Goal: Task Accomplishment & Management: Manage account settings

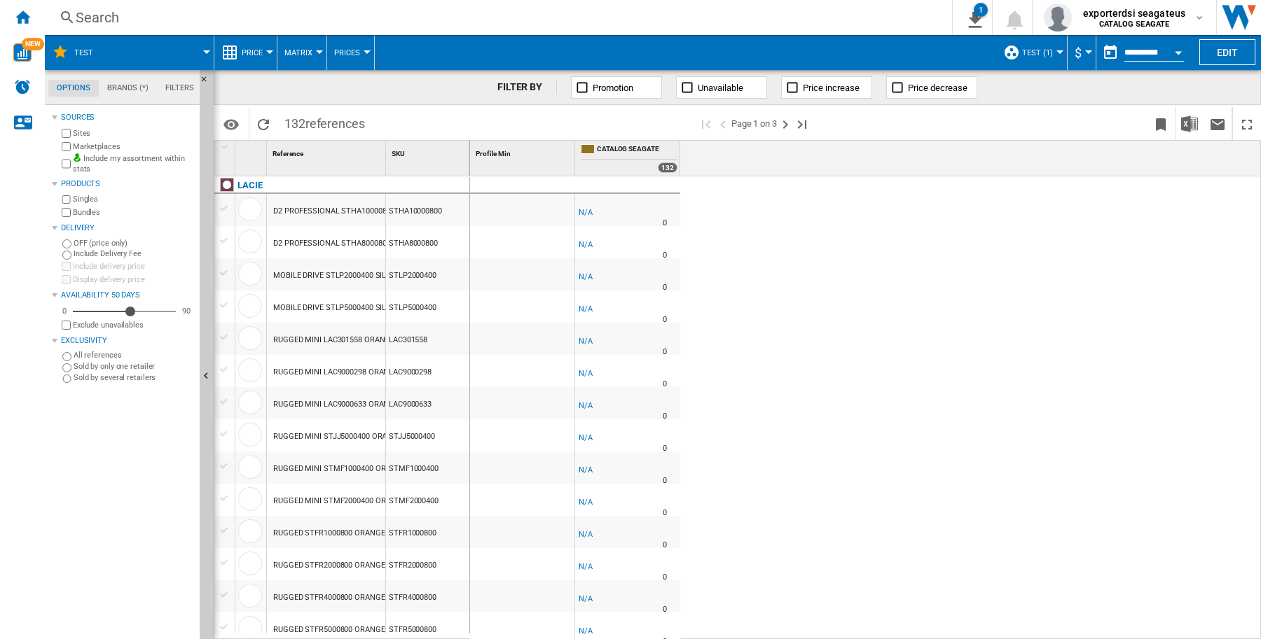
click at [1058, 46] on md-menu "test (1) Default profile (52) BuyBox (14) MI (37) TOUS (52) test (1) Edit "test…" at bounding box center [1031, 52] width 71 height 35
click at [1056, 51] on div at bounding box center [1059, 52] width 7 height 4
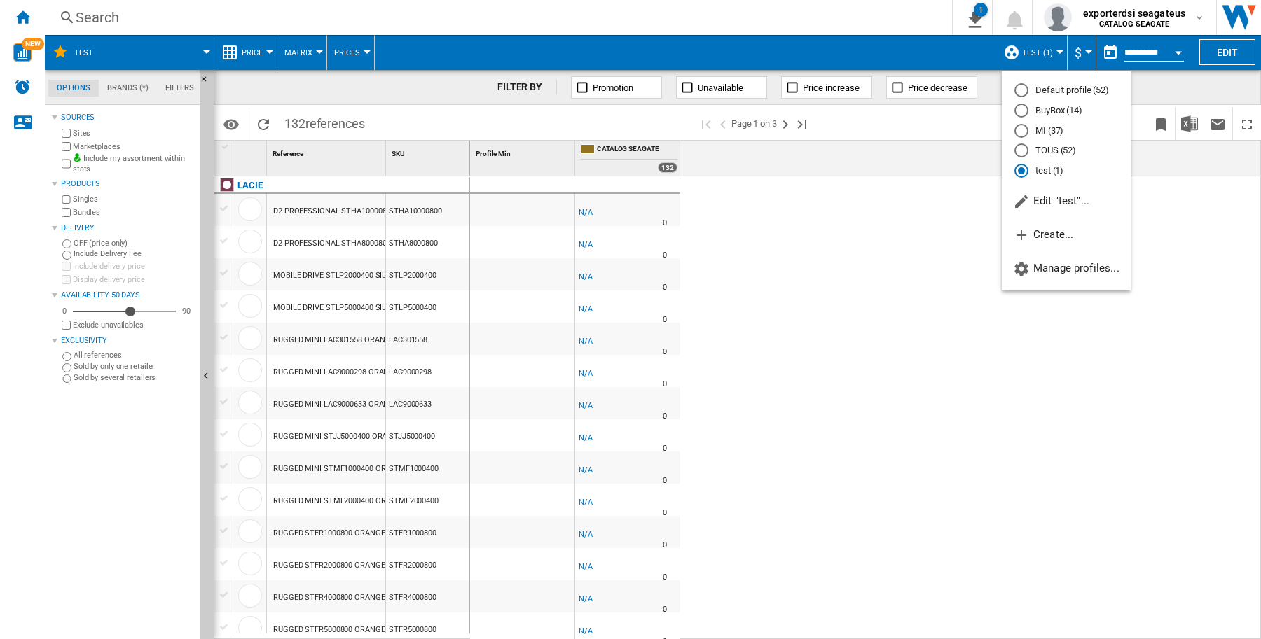
click at [1052, 51] on md-backdrop at bounding box center [630, 319] width 1261 height 639
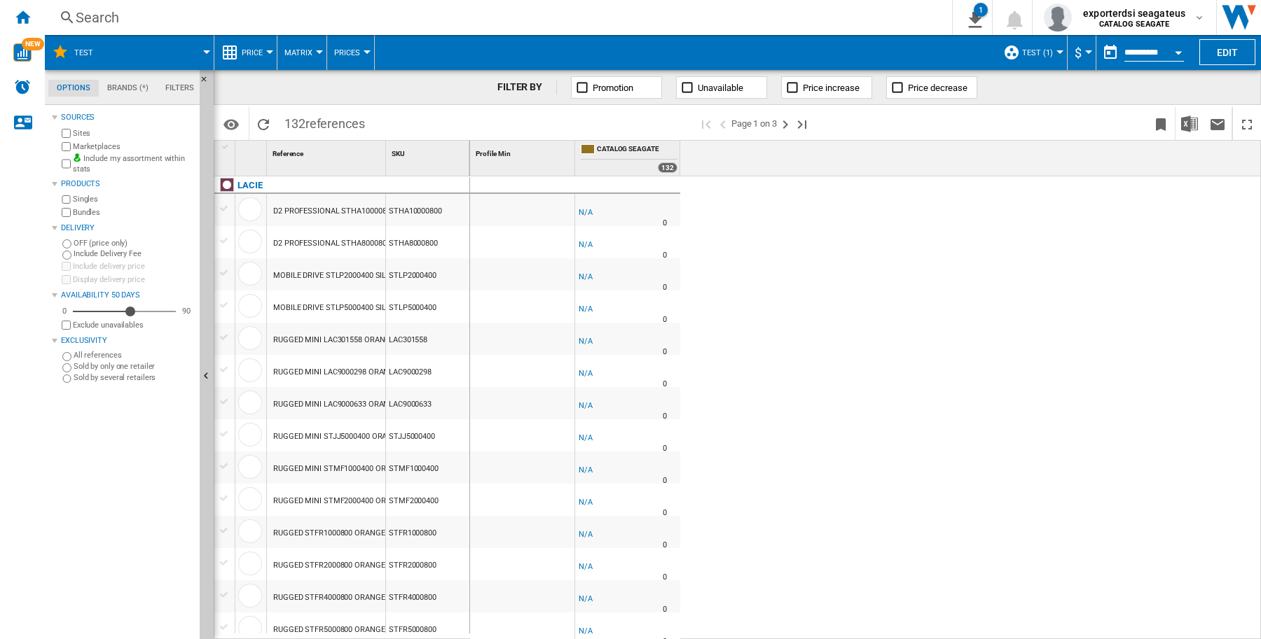
click at [1056, 51] on div at bounding box center [1059, 52] width 7 height 4
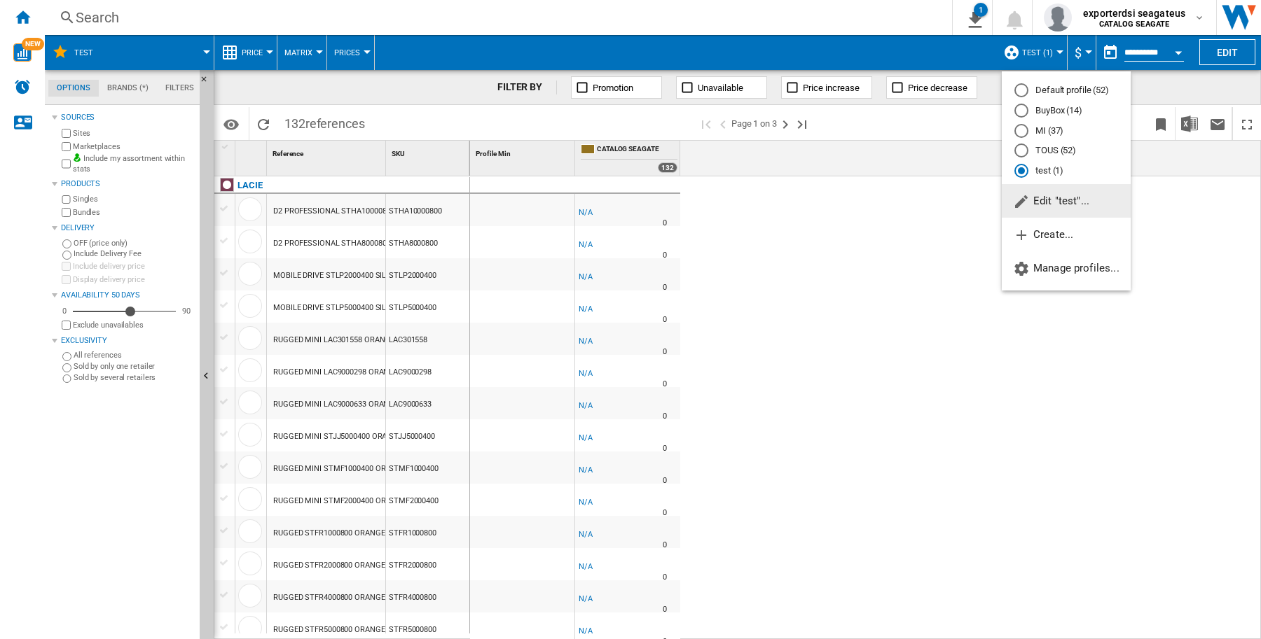
click at [1016, 88] on div "Default profile (52)" at bounding box center [1021, 90] width 14 height 14
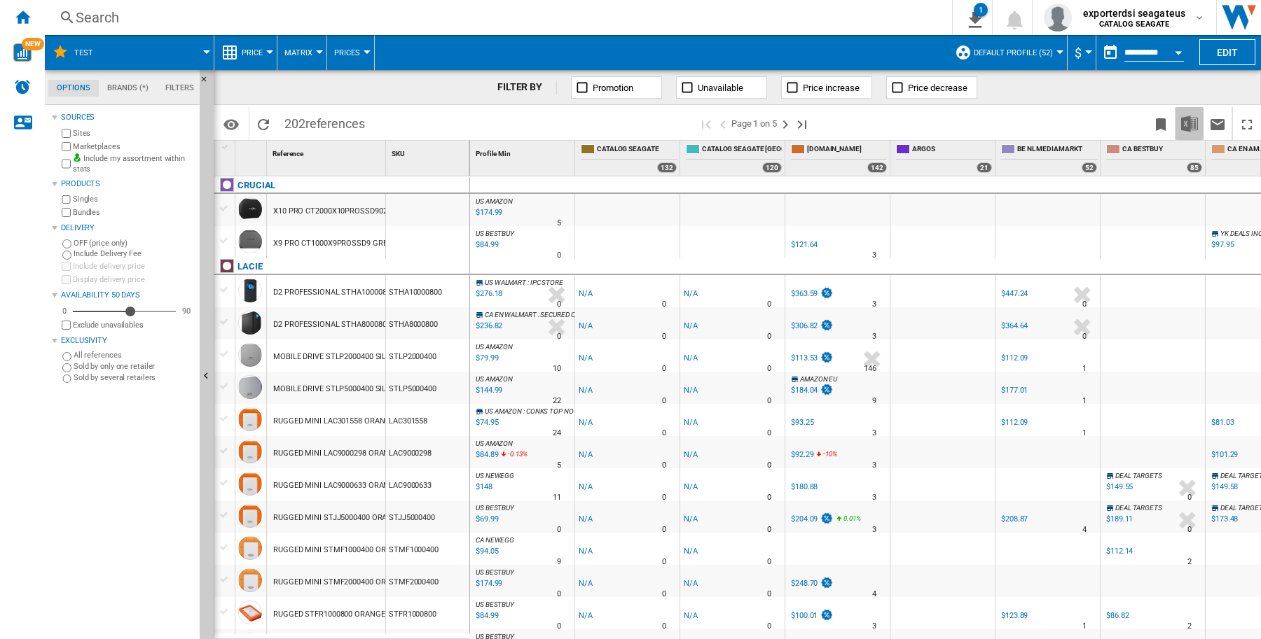
click at [1195, 125] on img "Download in Excel" at bounding box center [1189, 124] width 17 height 17
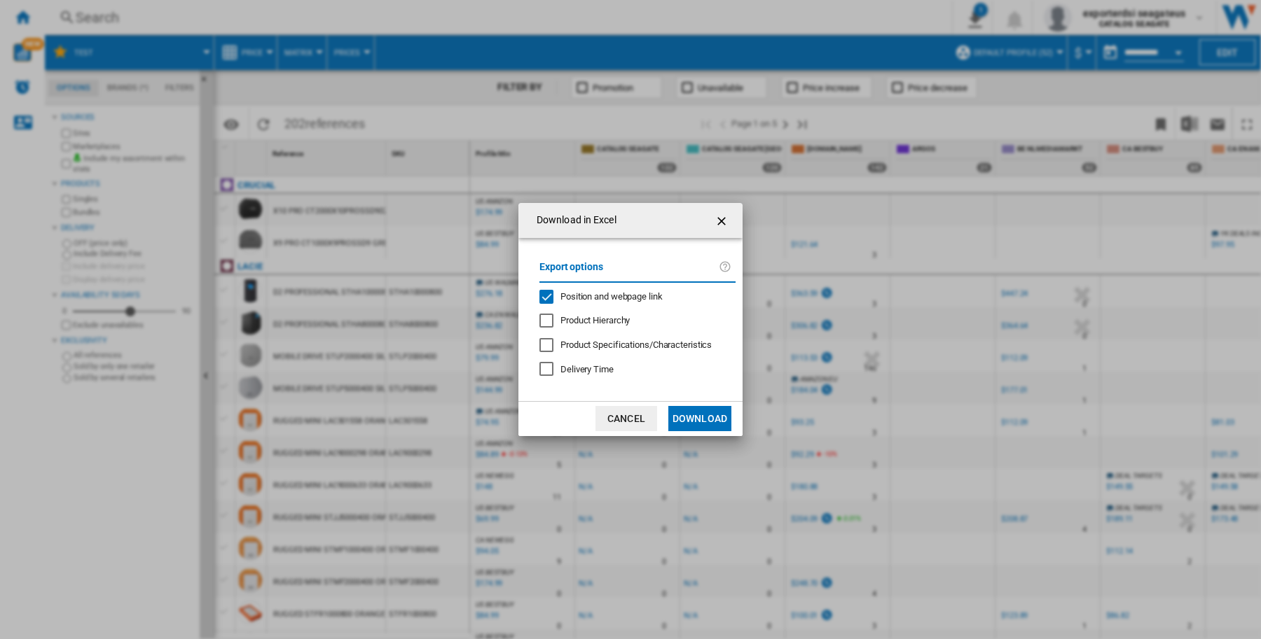
drag, startPoint x: 596, startPoint y: 296, endPoint x: 604, endPoint y: 296, distance: 7.7
click at [596, 296] on span "Position and webpage link" at bounding box center [611, 296] width 102 height 11
click at [695, 425] on button "Download" at bounding box center [699, 418] width 63 height 25
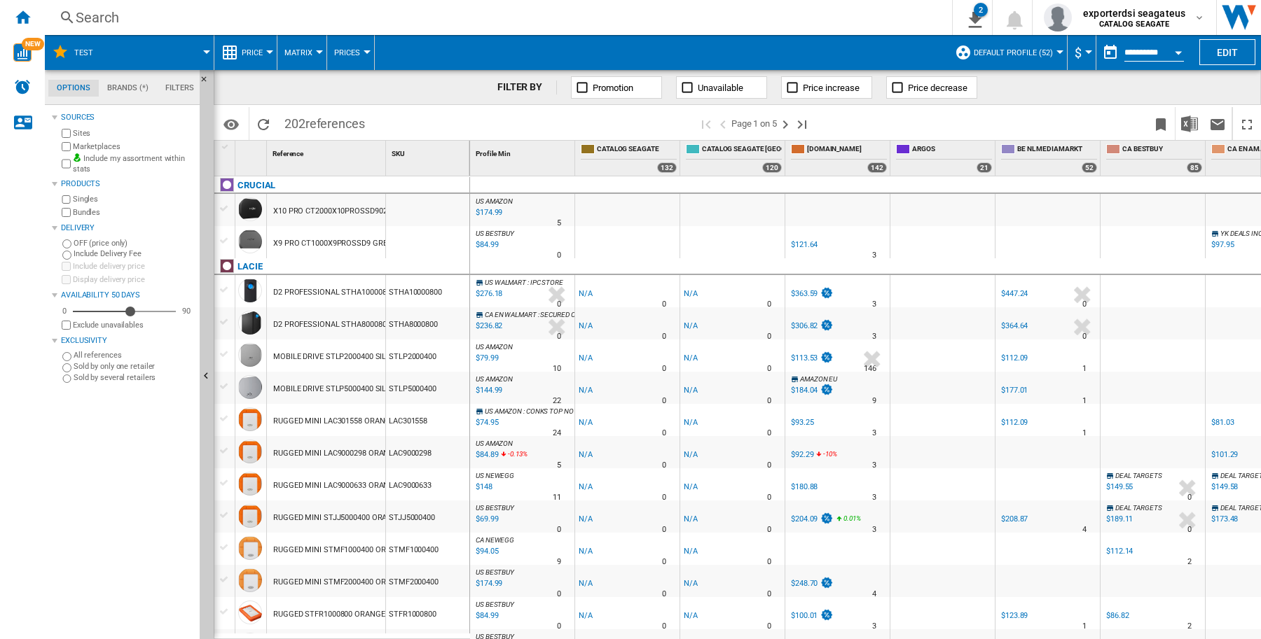
click at [1053, 49] on button "Default profile (52)" at bounding box center [1017, 52] width 86 height 35
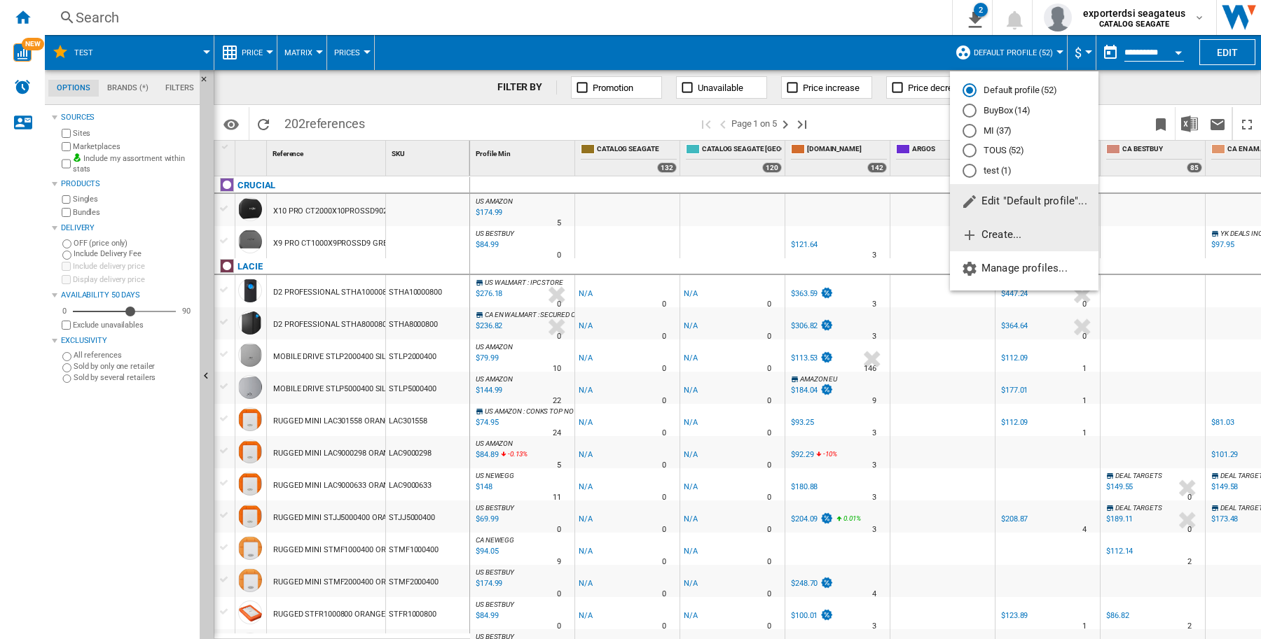
click at [1004, 239] on span "Create..." at bounding box center [991, 234] width 60 height 13
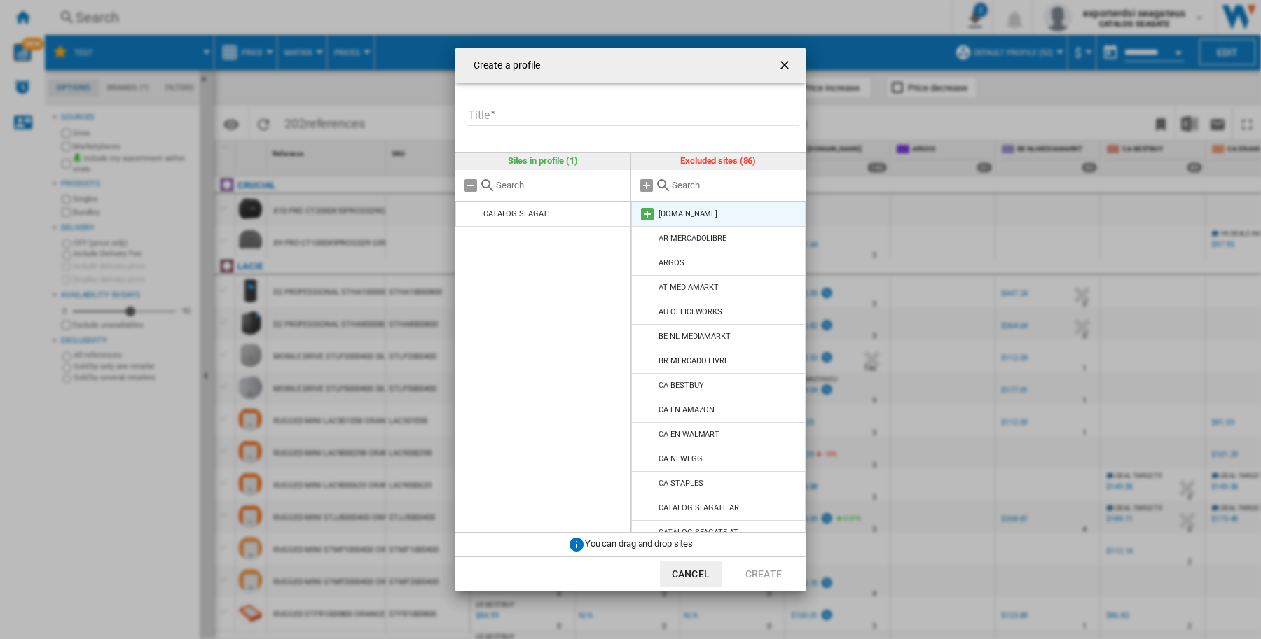
click at [646, 210] on md-icon "Create a ..." at bounding box center [647, 214] width 17 height 17
click at [645, 183] on md-icon "Create a ..." at bounding box center [646, 185] width 17 height 17
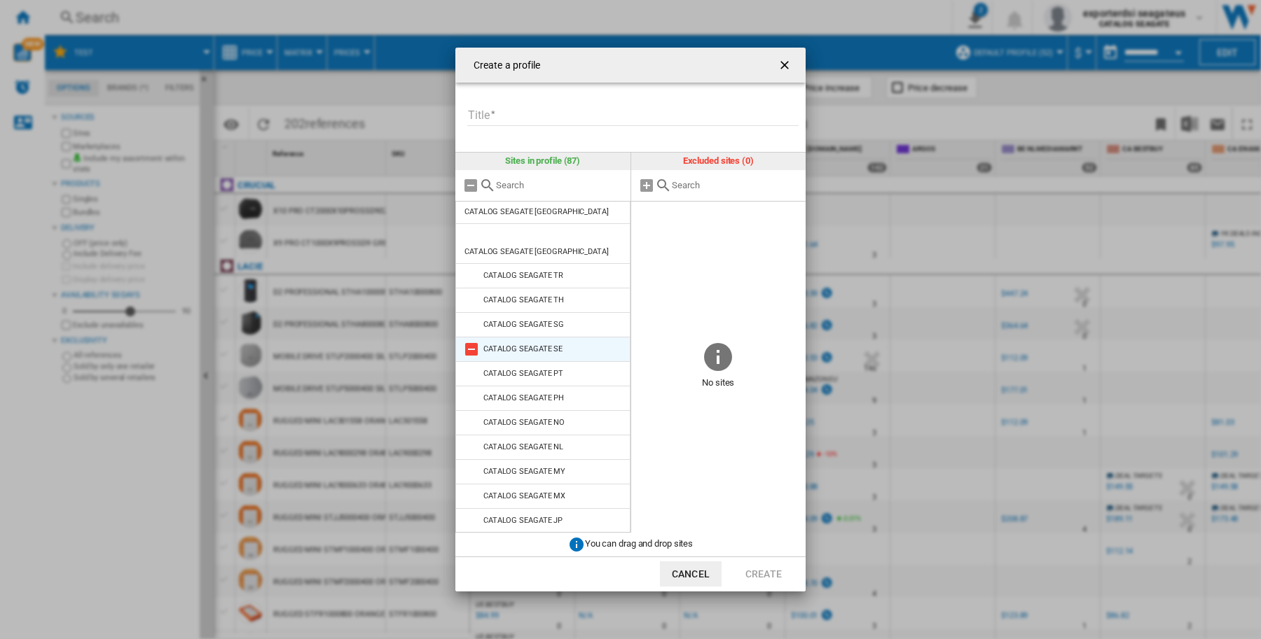
scroll to position [1051, 0]
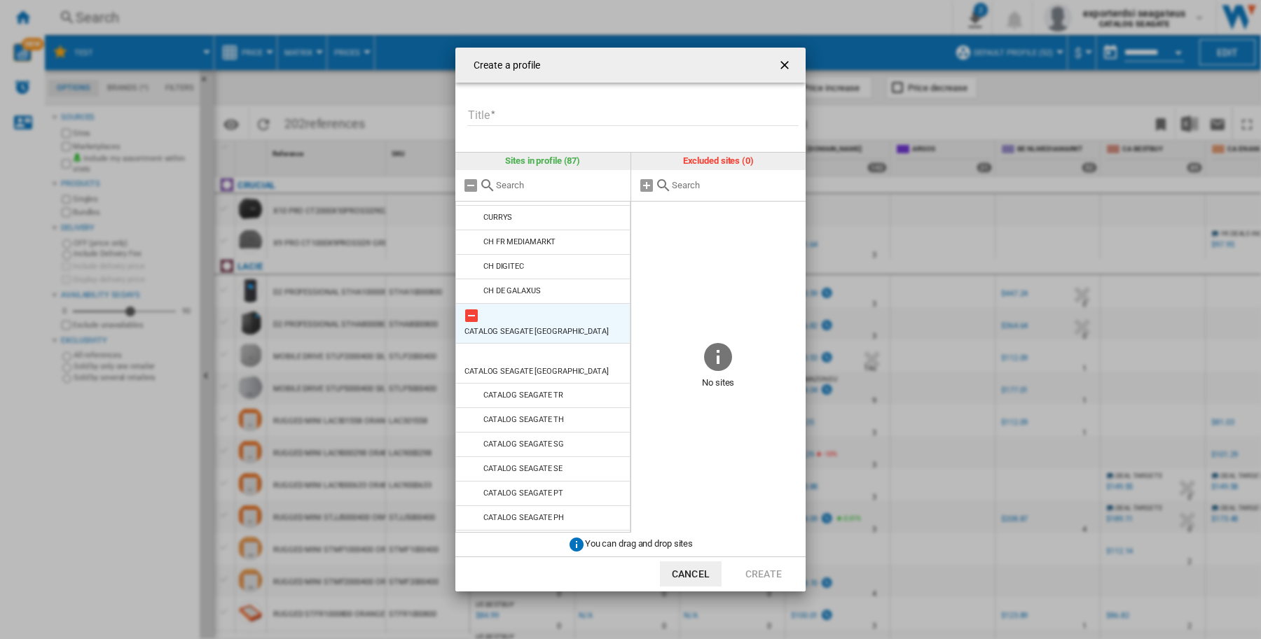
click at [471, 324] on md-icon "Create a ..." at bounding box center [471, 315] width 17 height 17
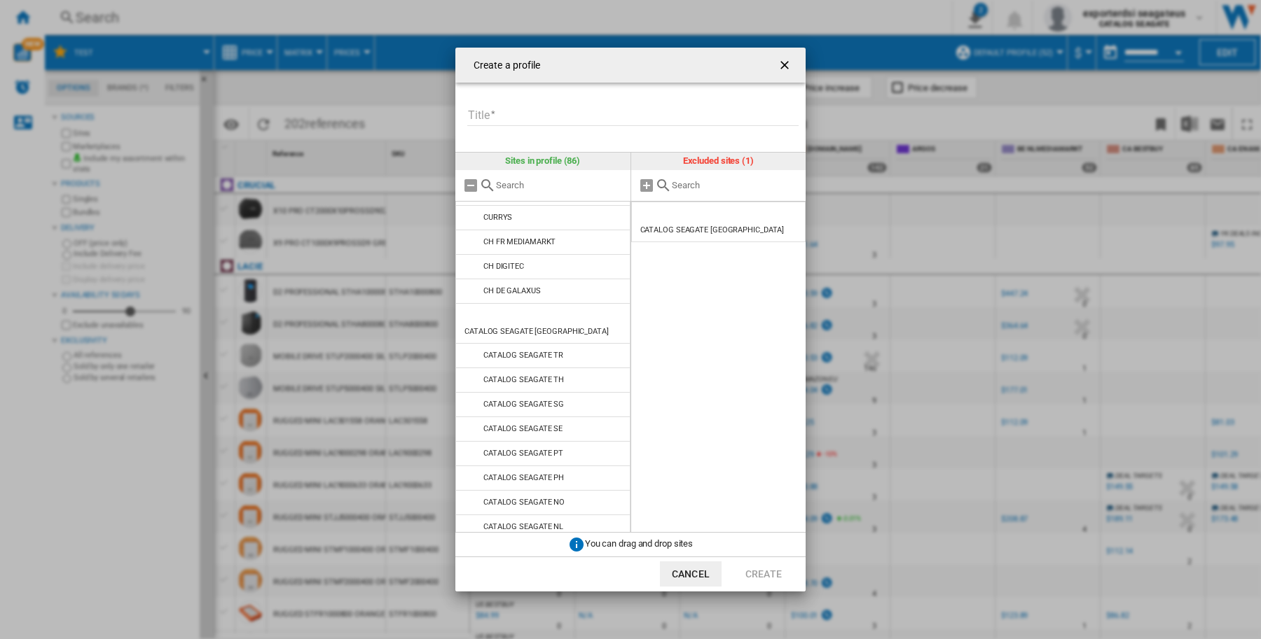
click at [471, 324] on md-icon "Create a ..." at bounding box center [471, 315] width 17 height 17
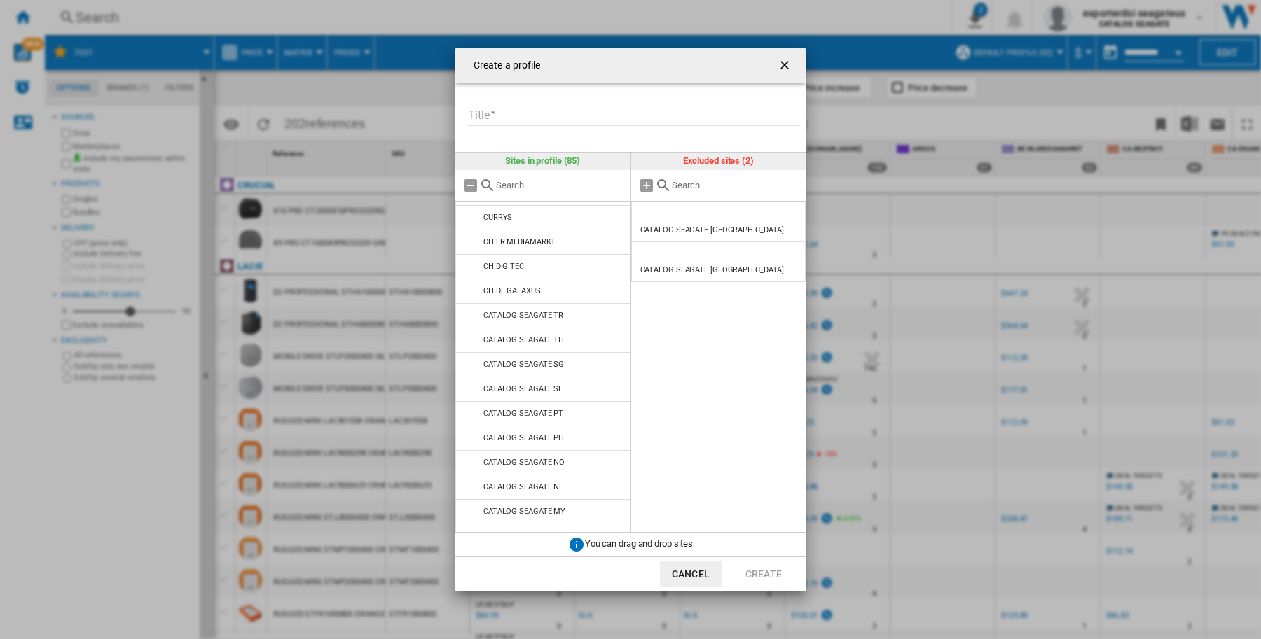
click at [471, 324] on md-icon "Create a ..." at bounding box center [471, 315] width 17 height 17
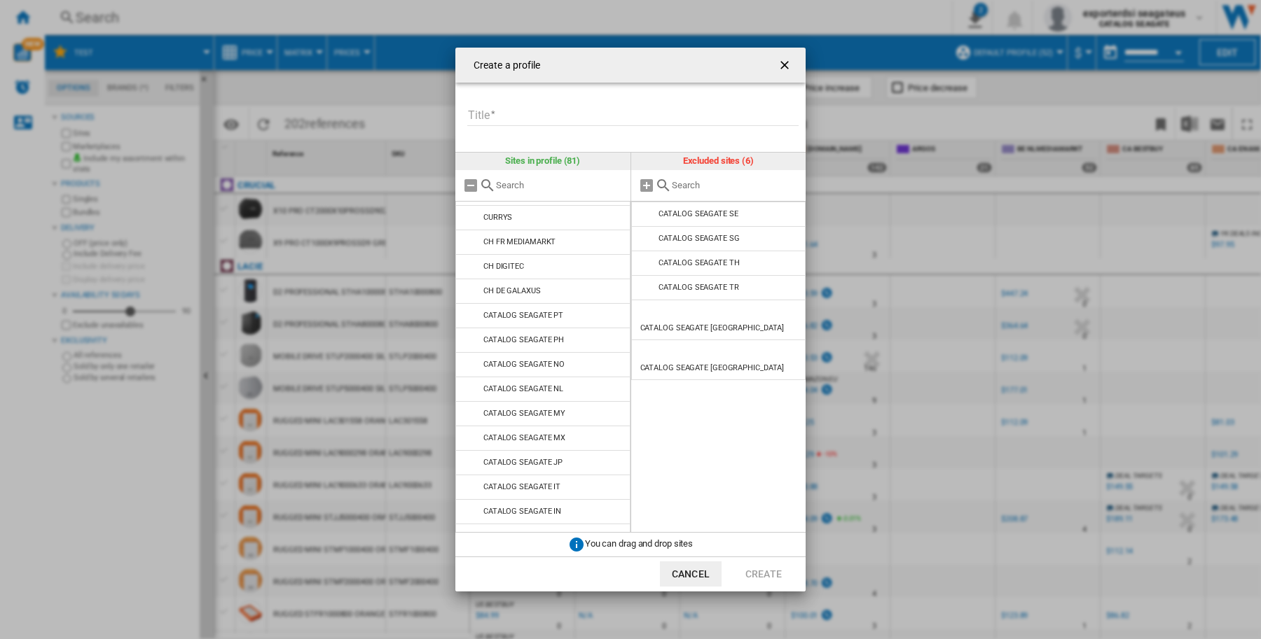
click at [471, 324] on md-icon "Create a ..." at bounding box center [471, 315] width 17 height 17
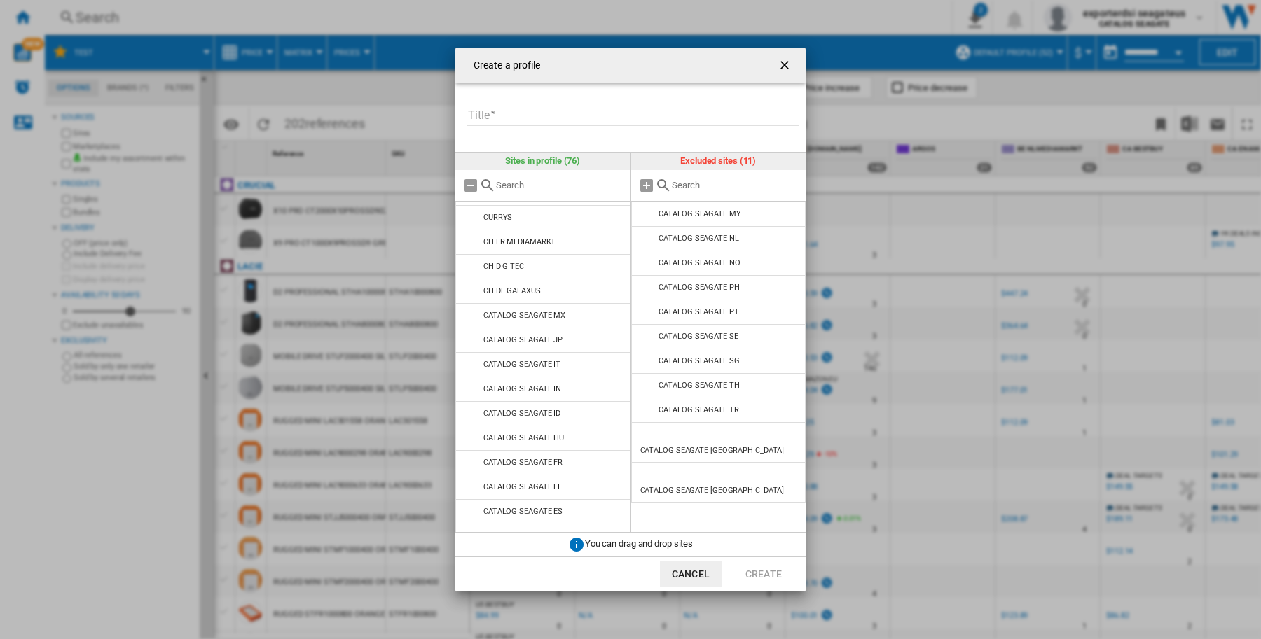
click at [471, 324] on md-icon "Create a ..." at bounding box center [471, 315] width 17 height 17
click at [470, 324] on md-icon "Create a ..." at bounding box center [471, 315] width 17 height 17
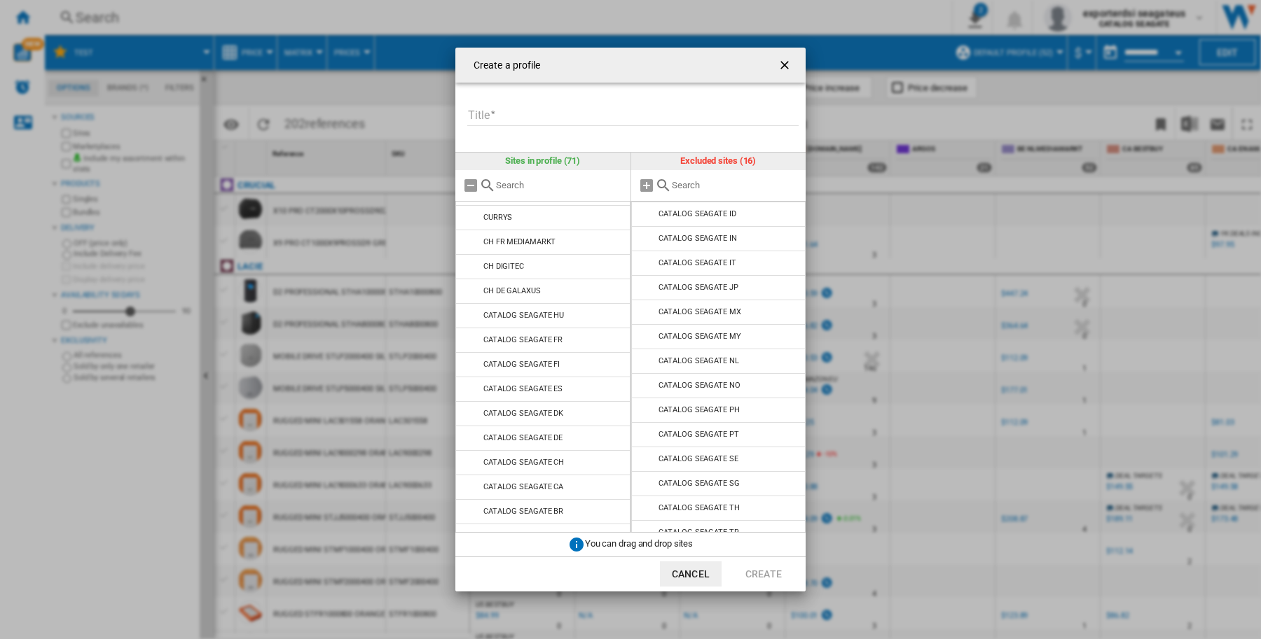
click at [470, 324] on md-icon "Create a ..." at bounding box center [471, 315] width 17 height 17
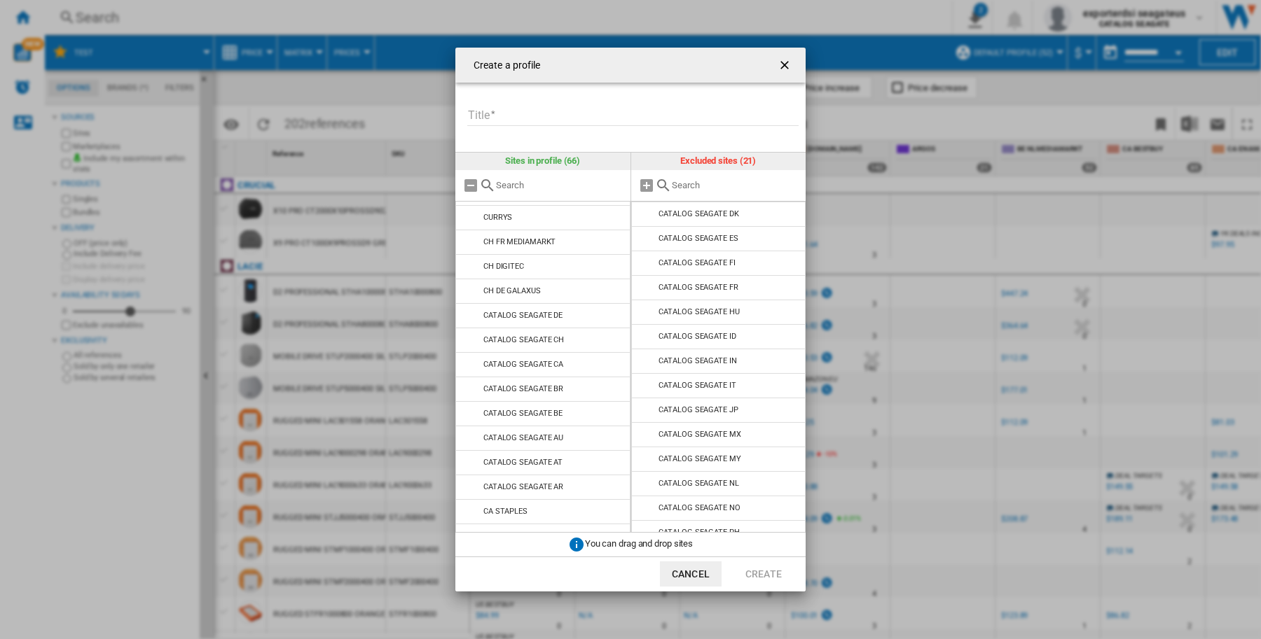
click at [470, 324] on md-icon "Create a ..." at bounding box center [471, 315] width 17 height 17
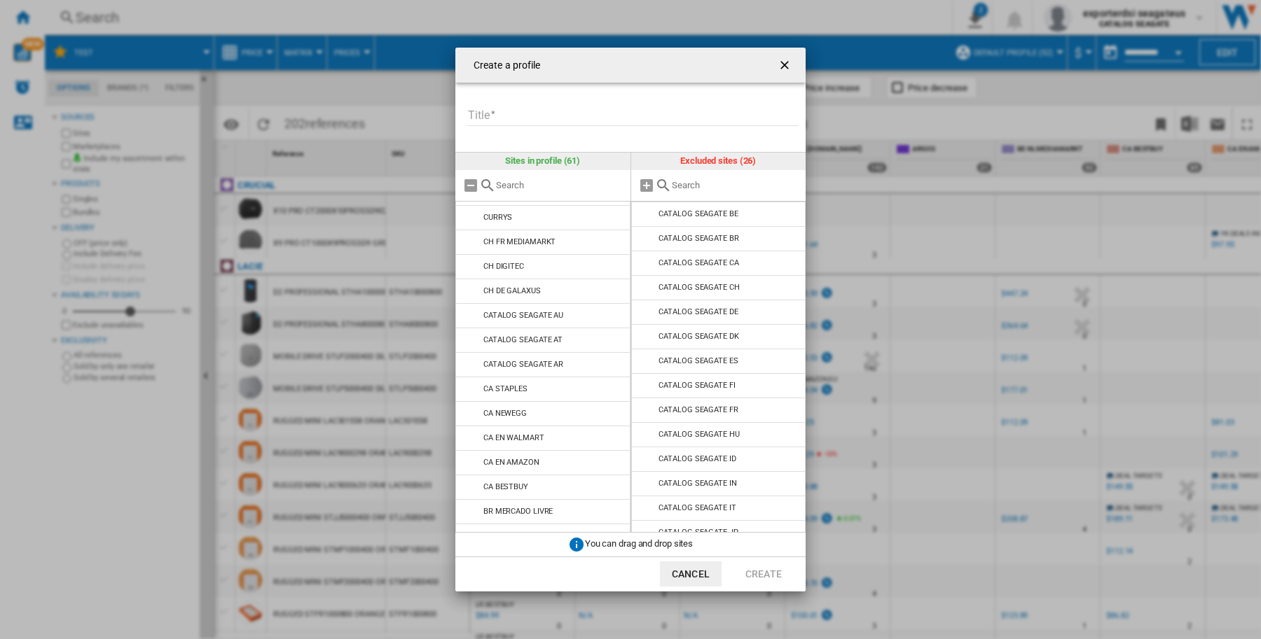
click at [470, 324] on md-icon "Create a ..." at bounding box center [471, 315] width 17 height 17
click at [786, 60] on ng-md-icon "getI18NText('BUTTONS.CLOSE_DIALOG')" at bounding box center [785, 66] width 17 height 17
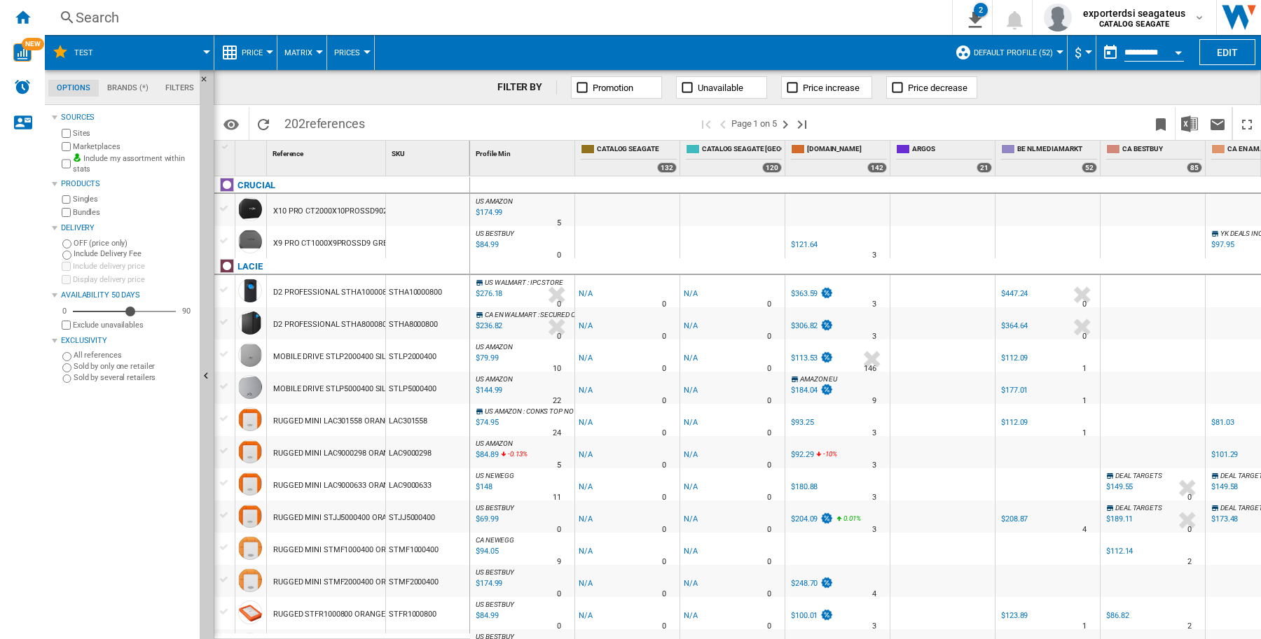
click at [1055, 55] on md-menu "Default profile (52)" at bounding box center [1008, 52] width 120 height 35
click at [1058, 51] on md-menu "Default profile (52)" at bounding box center [1008, 52] width 120 height 35
click at [1056, 53] on div at bounding box center [1059, 52] width 7 height 4
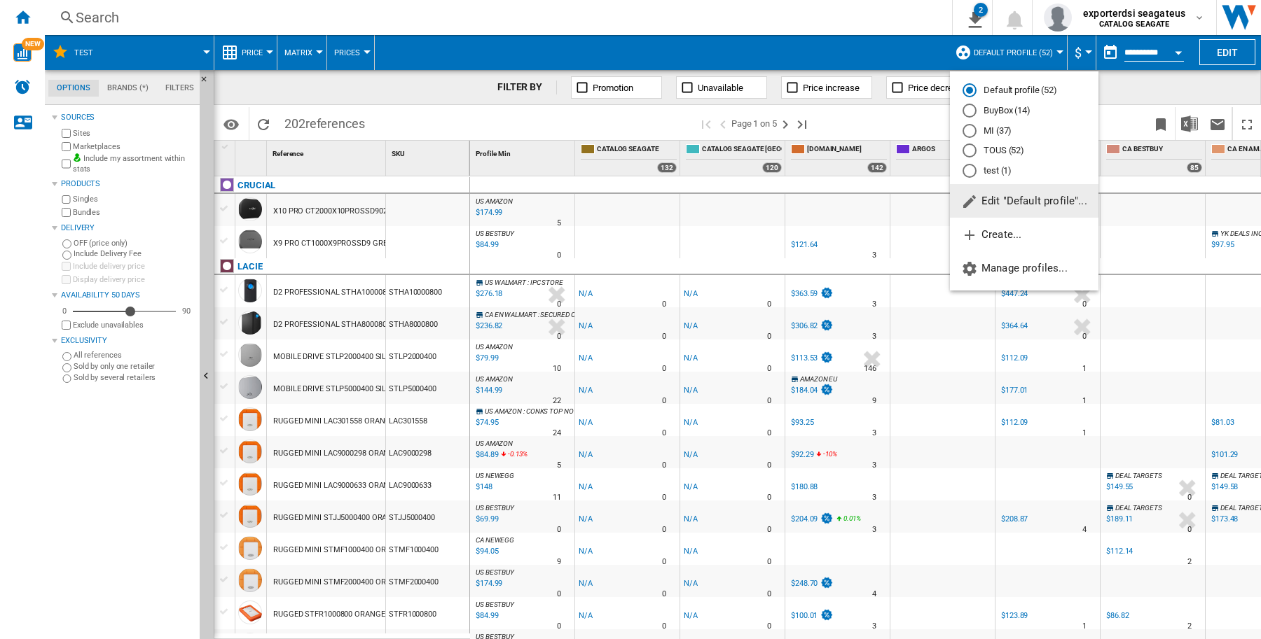
click at [1019, 200] on span "Edit "Default profile"..." at bounding box center [1024, 201] width 126 height 13
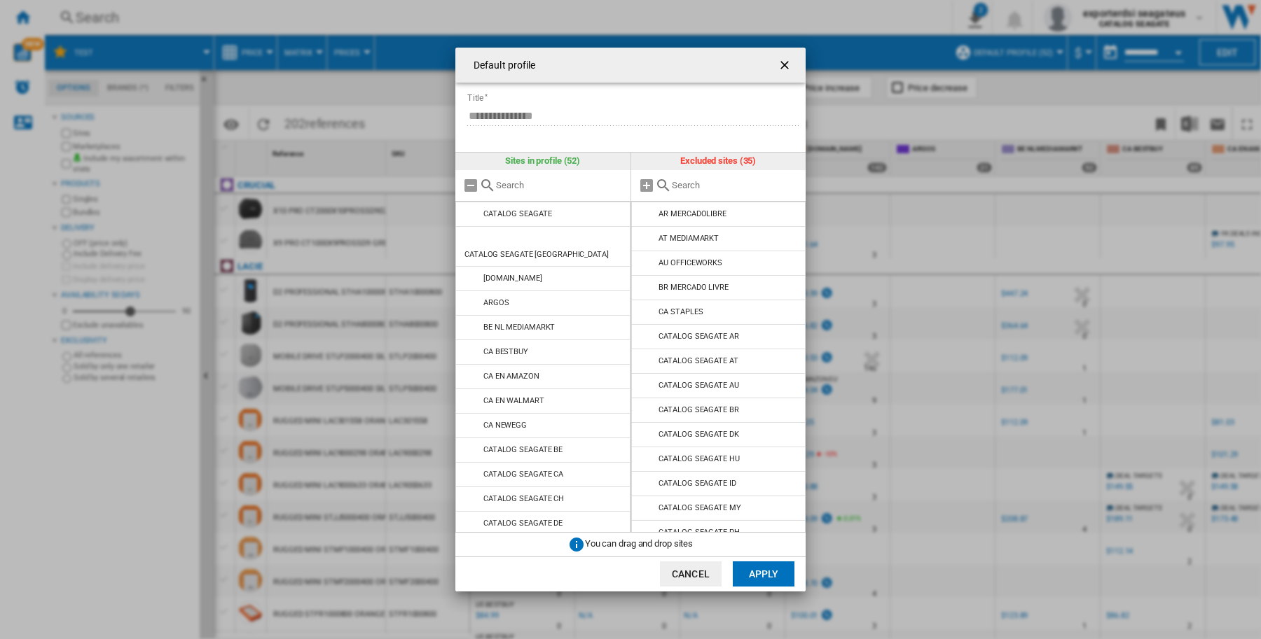
click at [785, 67] on ng-md-icon "getI18NText('BUTTONS.CLOSE_DIALOG')" at bounding box center [785, 66] width 17 height 17
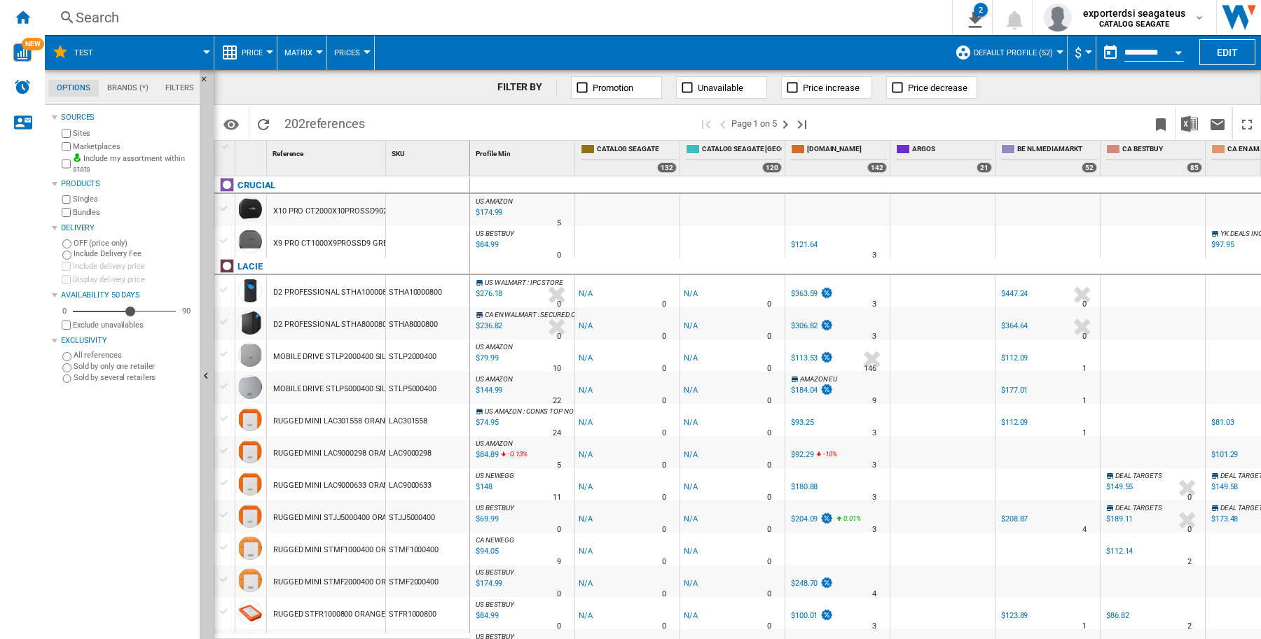
click at [1056, 50] on div at bounding box center [1059, 52] width 7 height 4
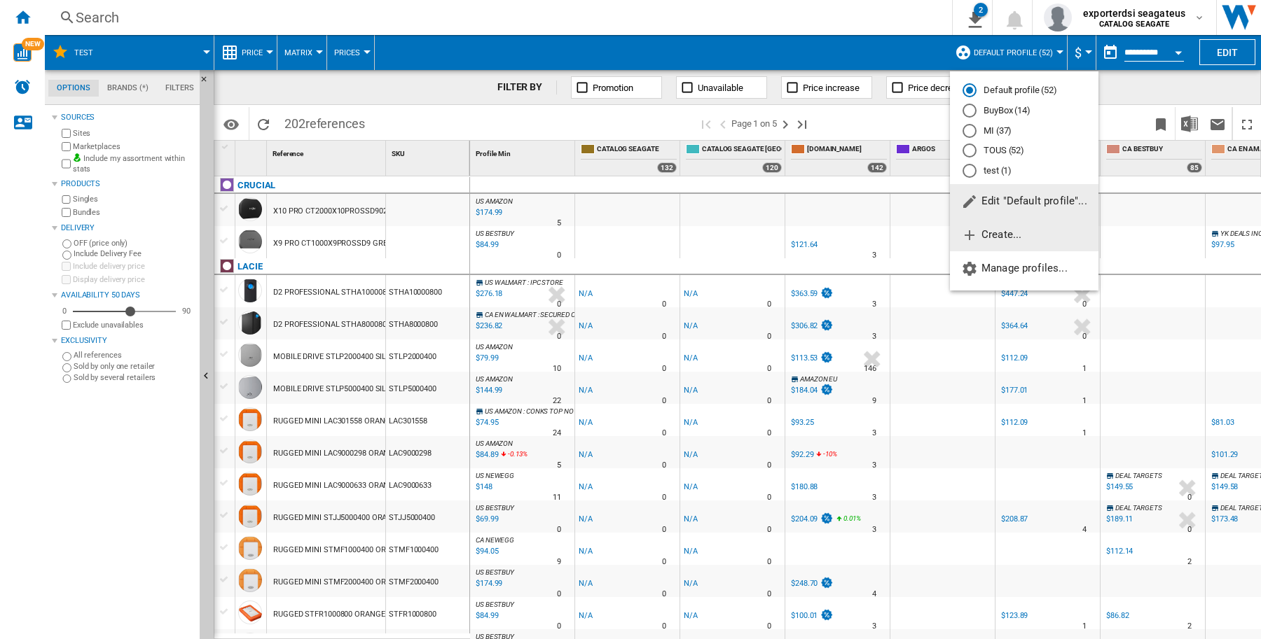
click at [1005, 229] on span "Create..." at bounding box center [991, 234] width 60 height 13
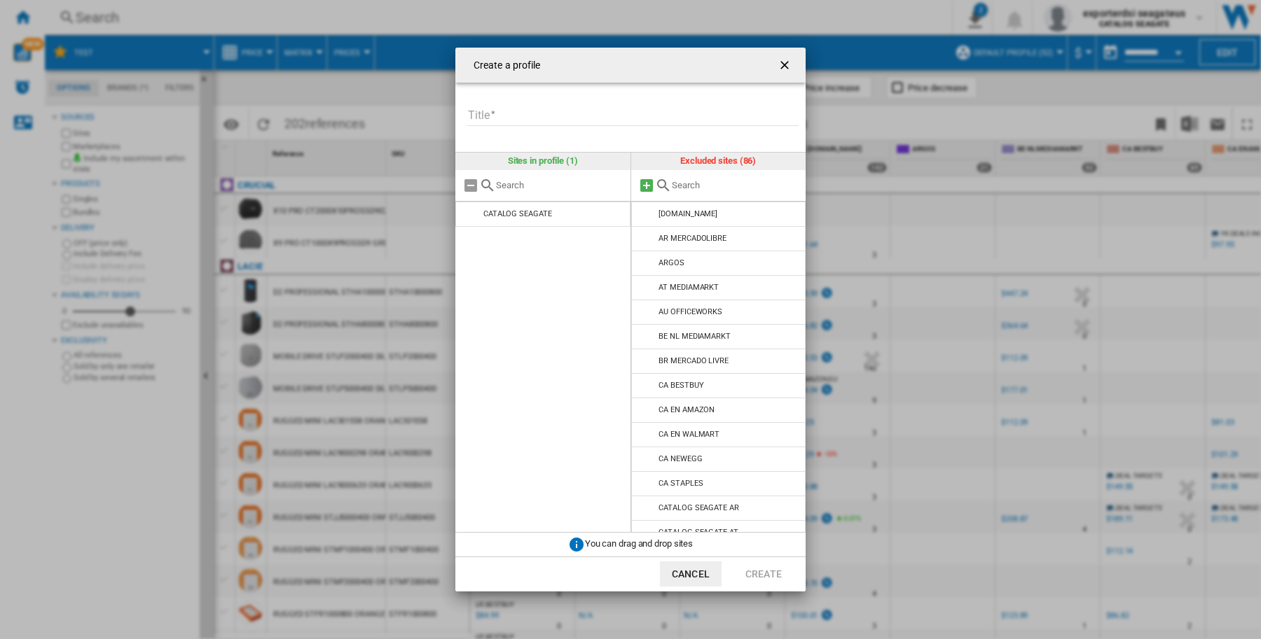
click at [643, 183] on md-icon "Create a ..." at bounding box center [646, 185] width 17 height 17
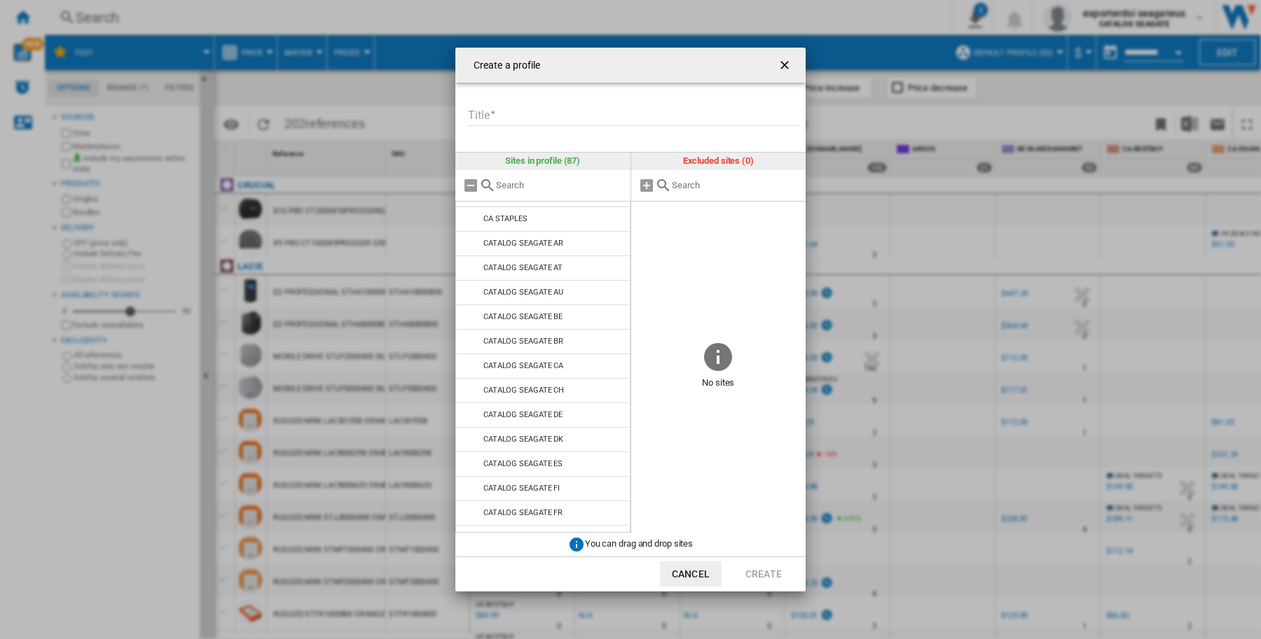
scroll to position [263, 0]
click at [473, 270] on md-icon "Create a ..." at bounding box center [471, 270] width 17 height 17
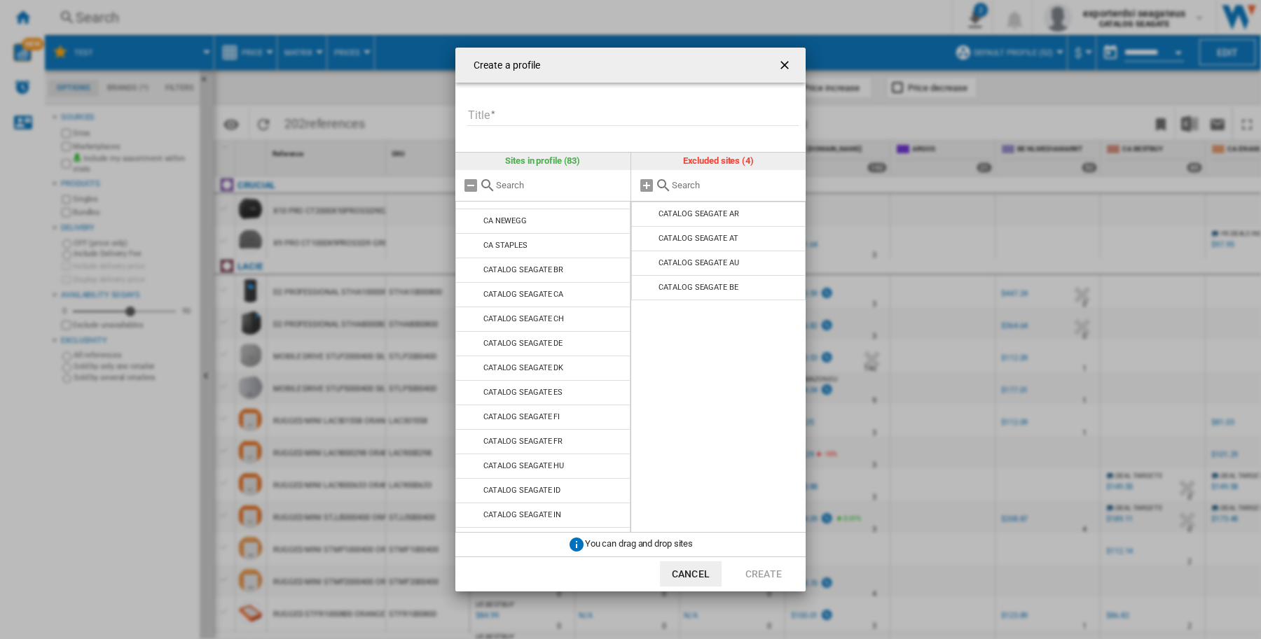
click at [473, 270] on md-icon "Create a ..." at bounding box center [471, 270] width 17 height 17
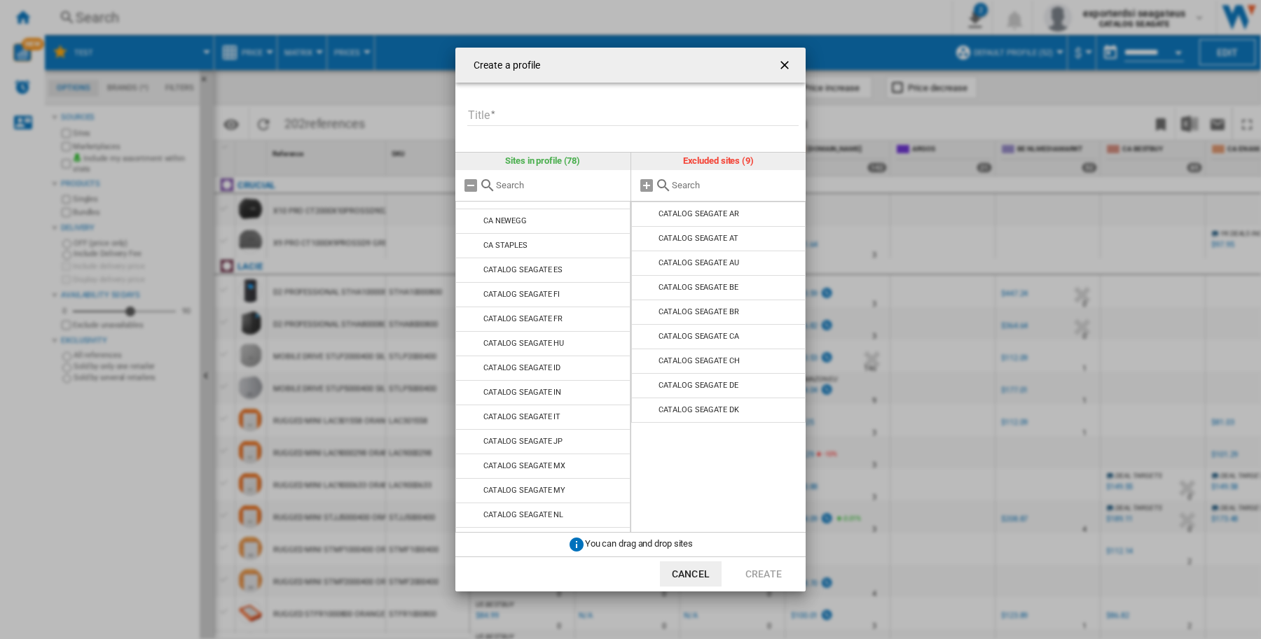
click at [473, 270] on md-icon "Create a ..." at bounding box center [471, 270] width 17 height 17
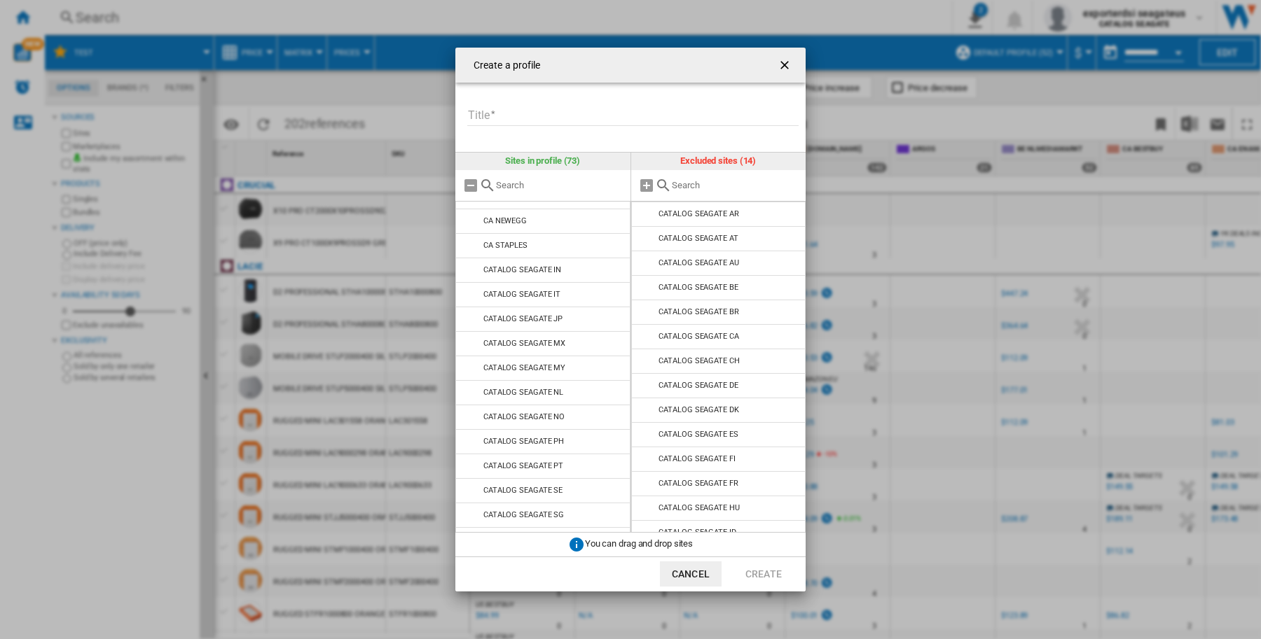
click at [473, 270] on md-icon "Create a ..." at bounding box center [471, 270] width 17 height 17
click at [471, 270] on md-icon "Create a ..." at bounding box center [471, 270] width 17 height 17
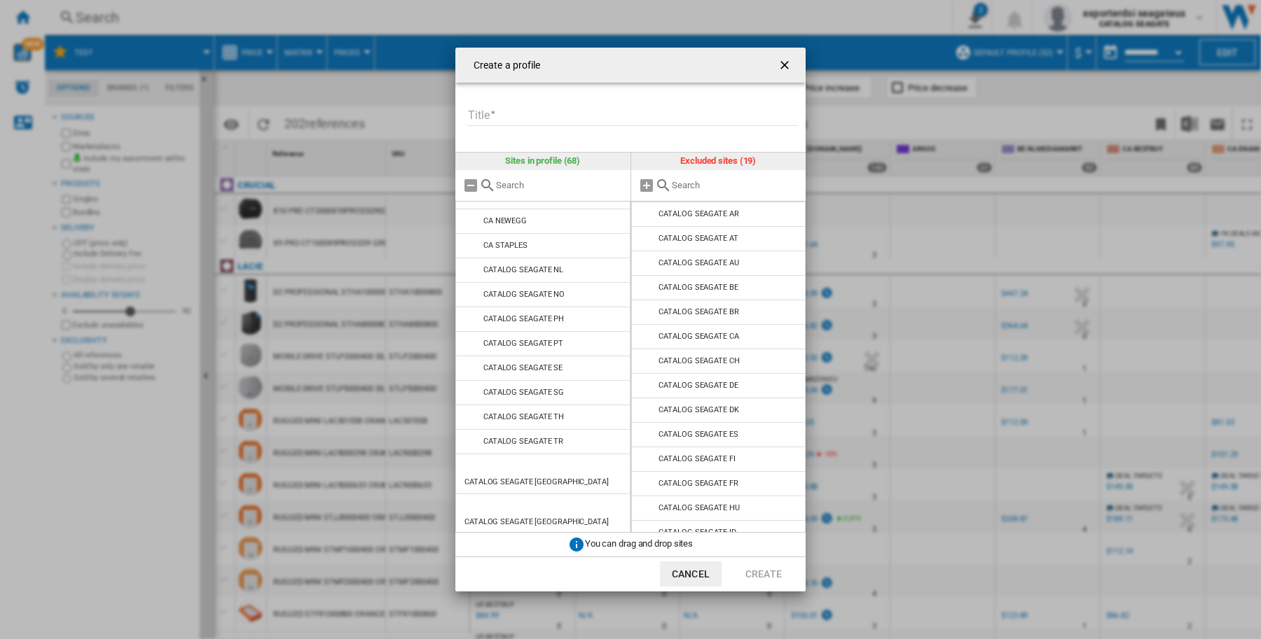
click at [471, 270] on md-icon "Create a ..." at bounding box center [471, 270] width 17 height 17
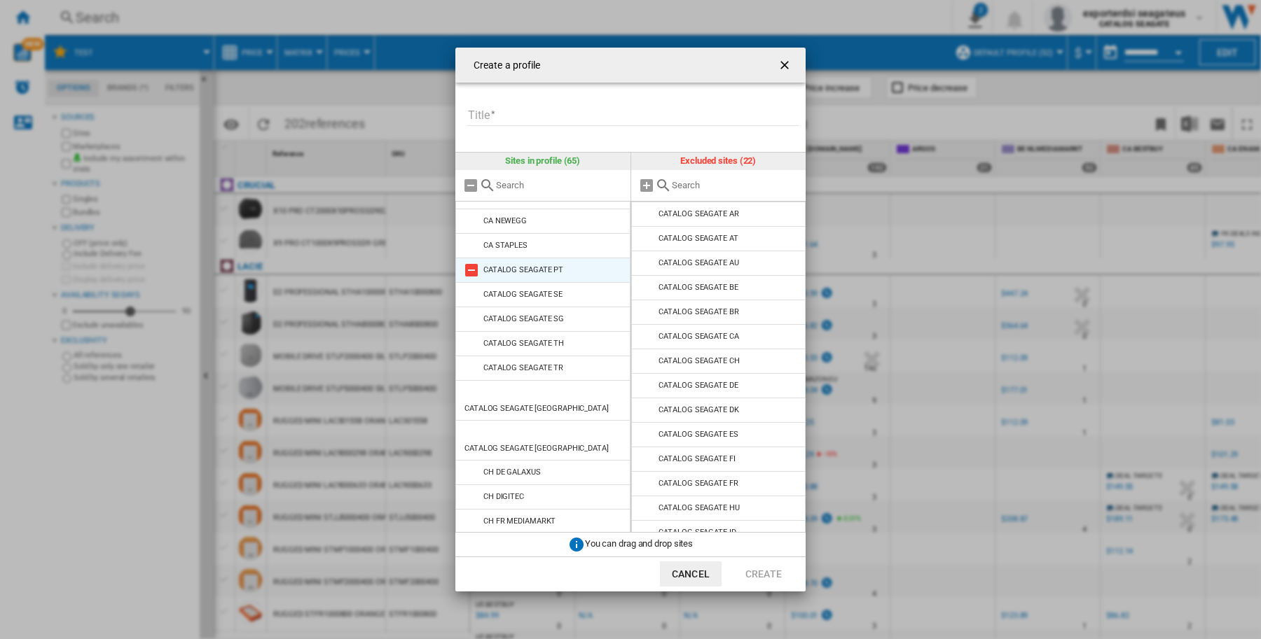
click at [471, 270] on md-icon "Create a ..." at bounding box center [471, 270] width 17 height 17
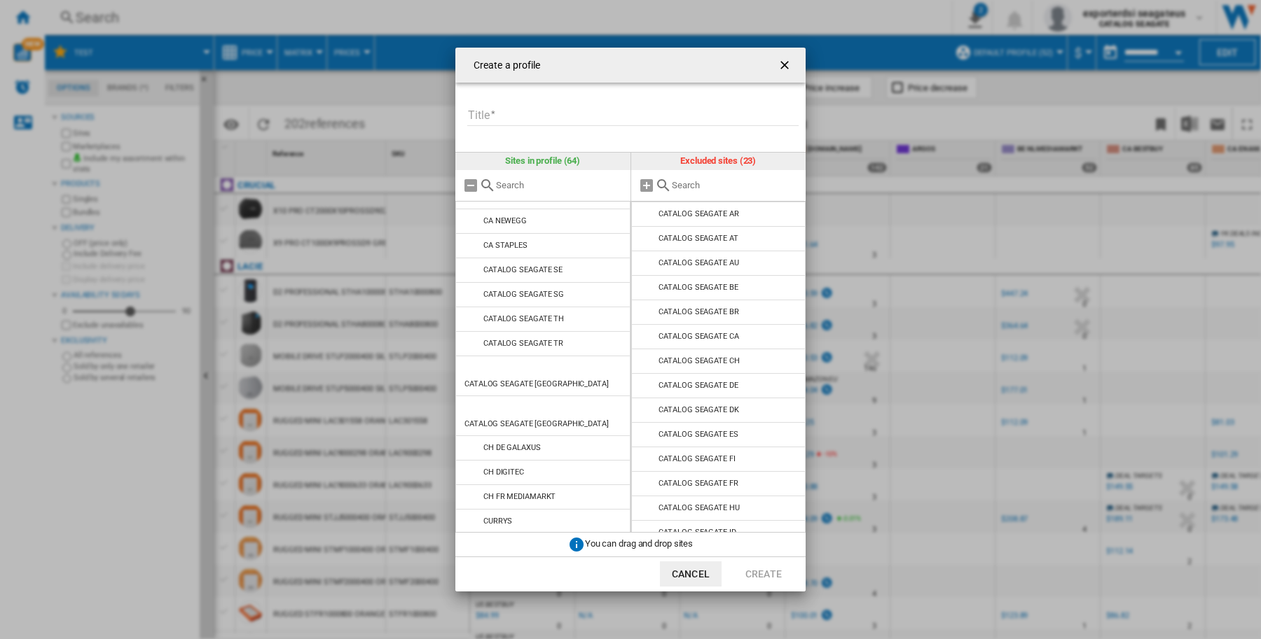
click at [471, 270] on md-icon "Create a ..." at bounding box center [471, 270] width 17 height 17
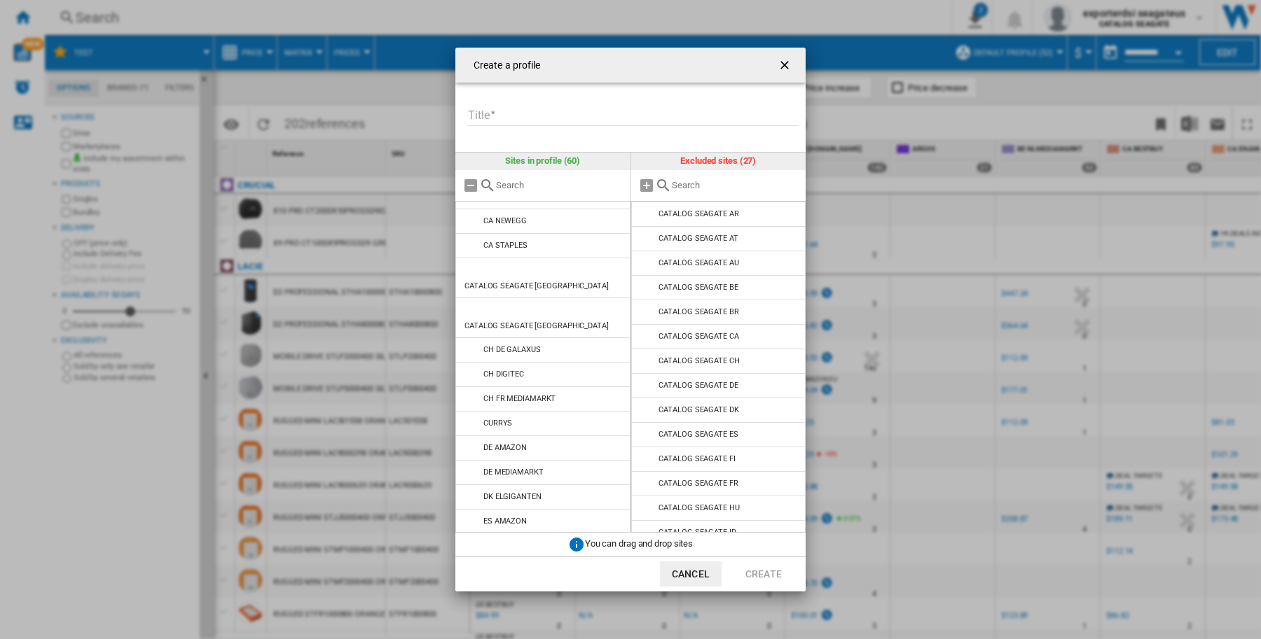
click at [471, 270] on md-icon "Create a ..." at bounding box center [471, 270] width 17 height 17
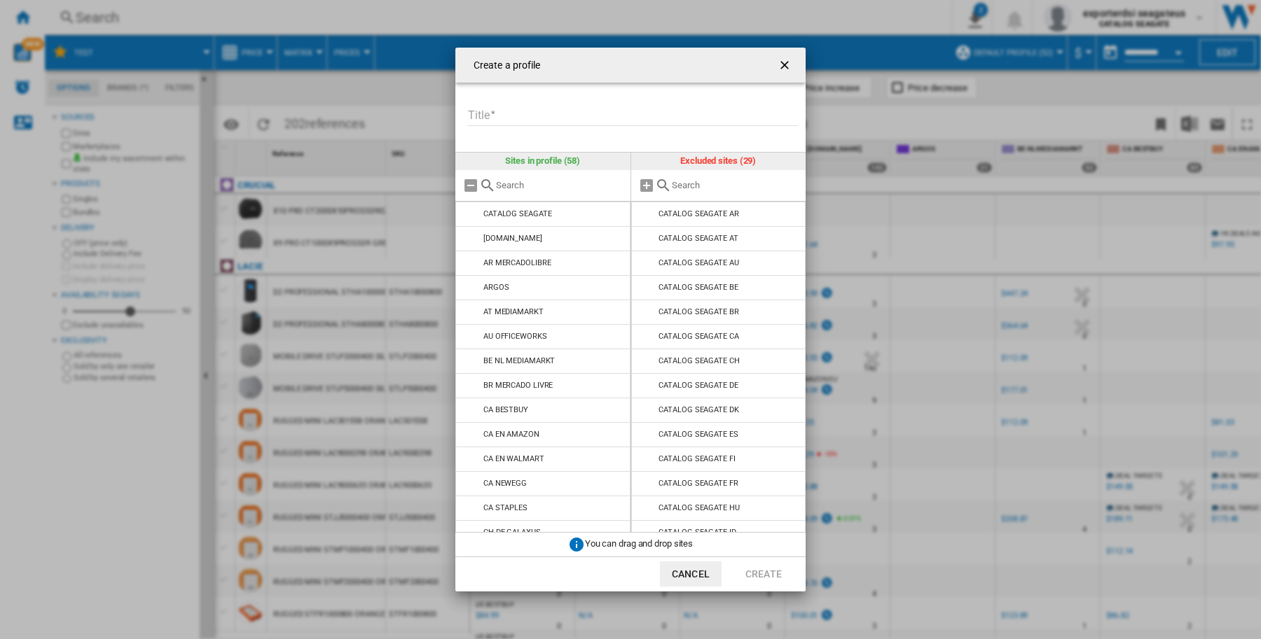
click at [515, 120] on input "Title" at bounding box center [632, 115] width 331 height 21
type input "*********"
click at [755, 576] on button "Create" at bounding box center [764, 574] width 62 height 25
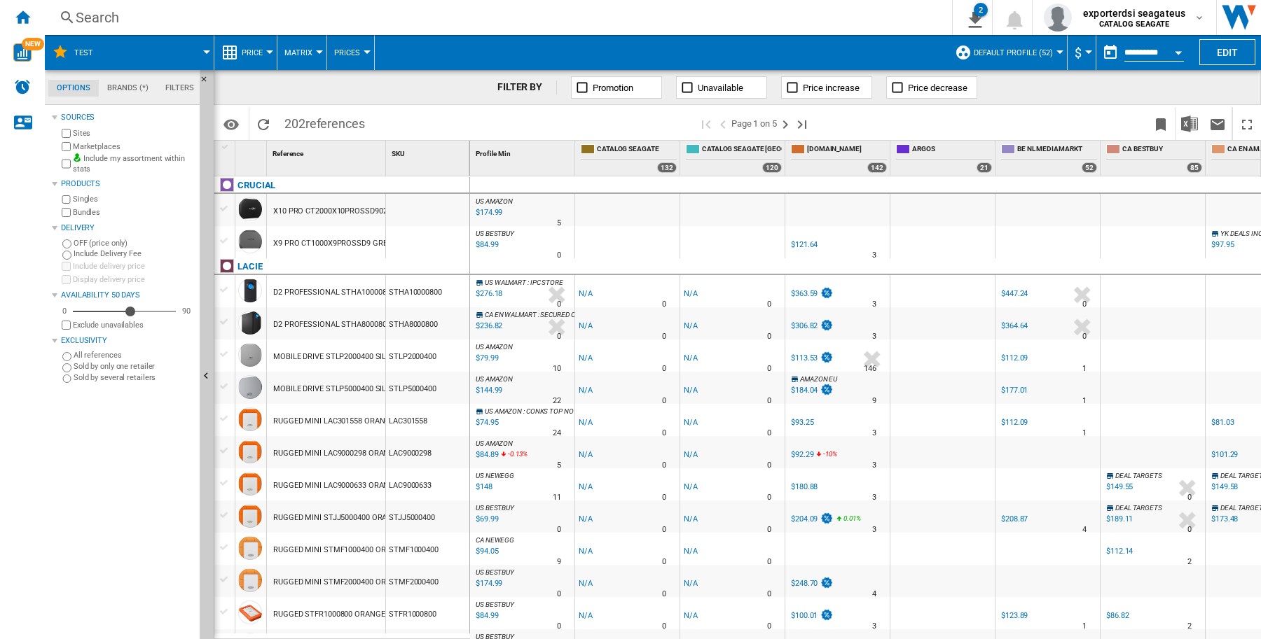
click at [1052, 48] on button "Default profile (52)" at bounding box center [1017, 52] width 86 height 35
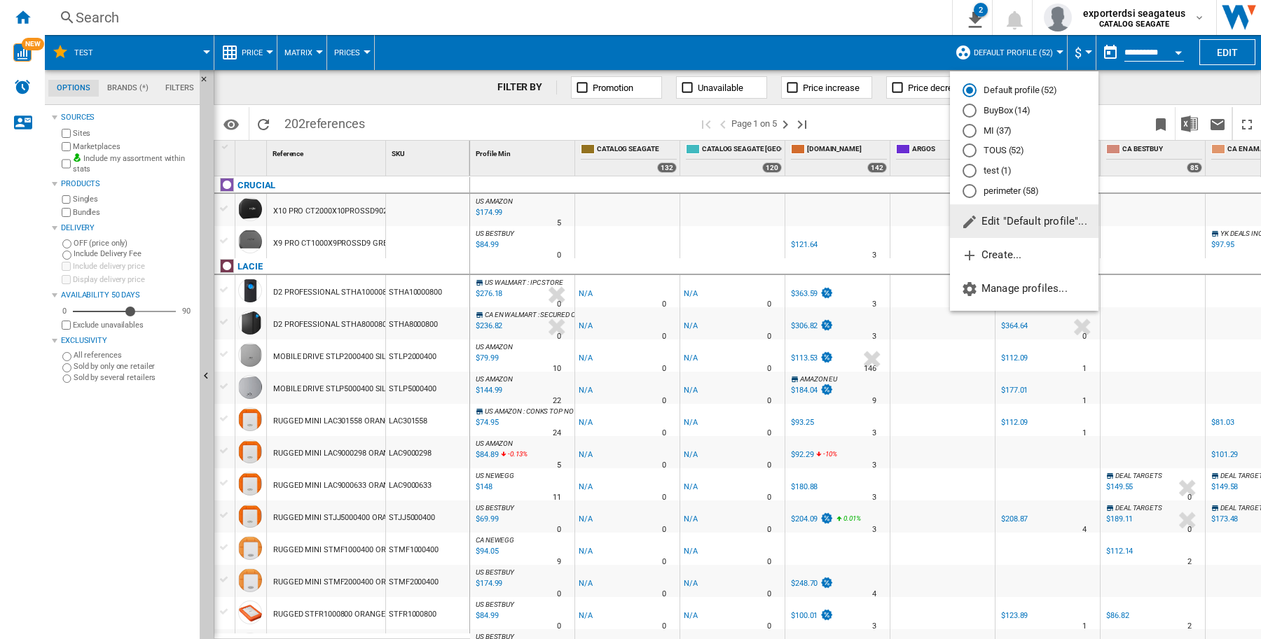
click at [998, 189] on md-radio-button "perimeter (58)" at bounding box center [1023, 190] width 123 height 13
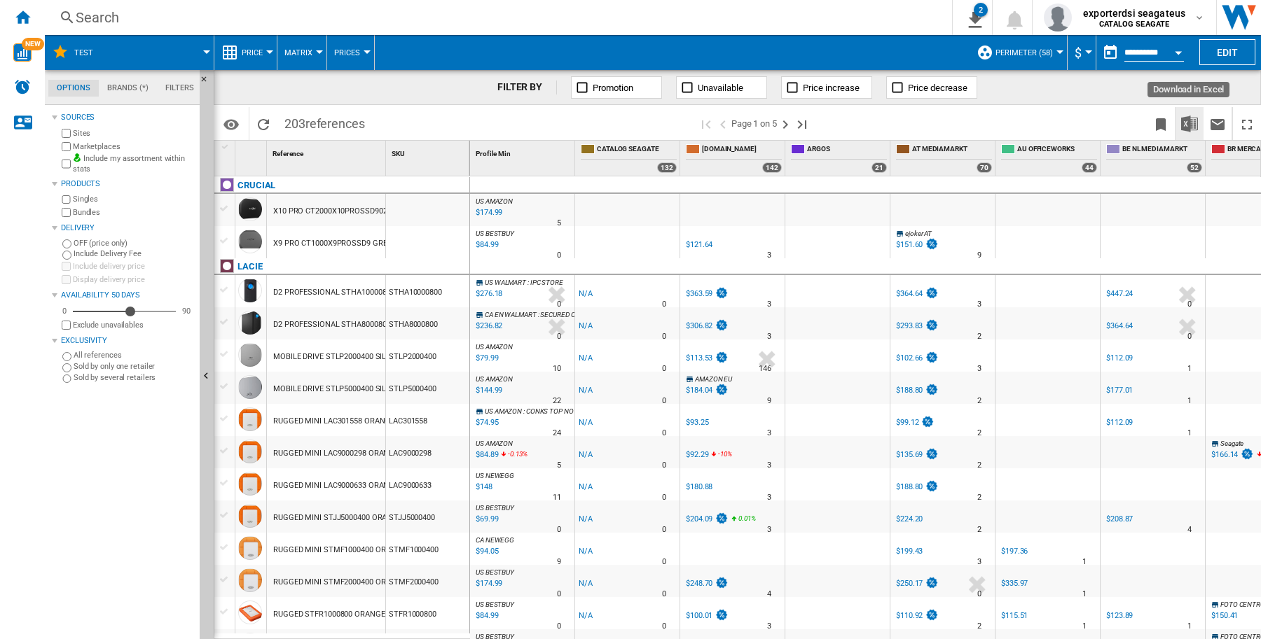
click at [1194, 120] on img "Download in Excel" at bounding box center [1189, 124] width 17 height 17
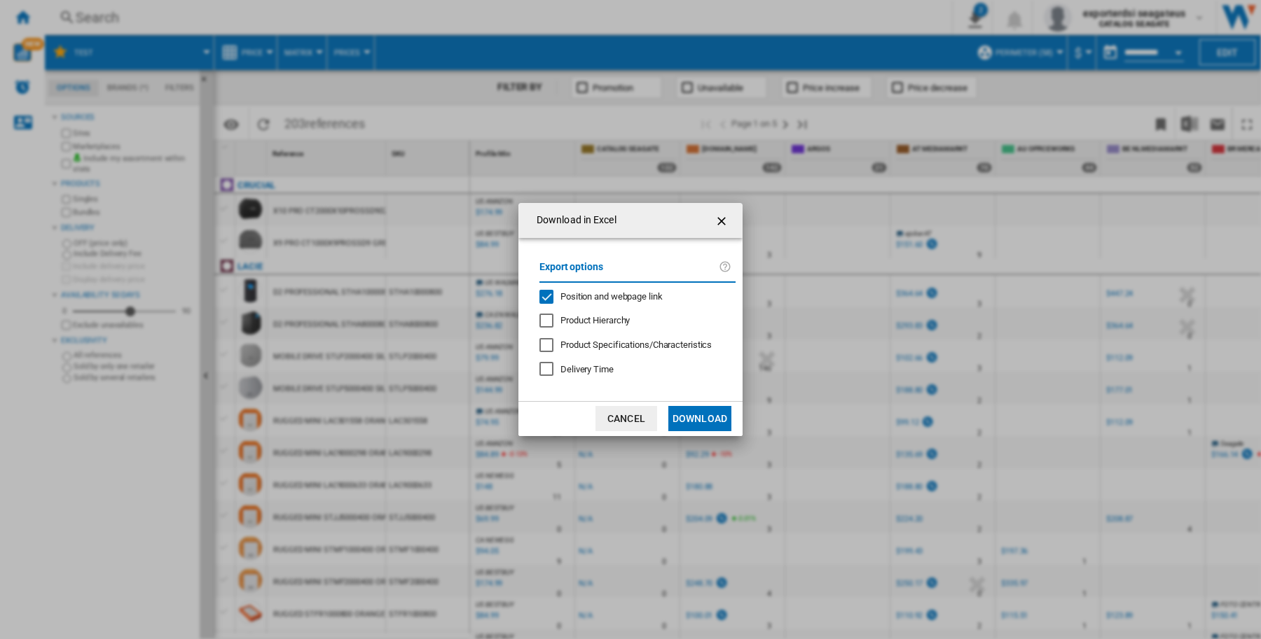
click at [597, 295] on span "Position and webpage link" at bounding box center [611, 296] width 102 height 11
click at [698, 419] on button "Download" at bounding box center [699, 418] width 63 height 25
